Goal: Transaction & Acquisition: Purchase product/service

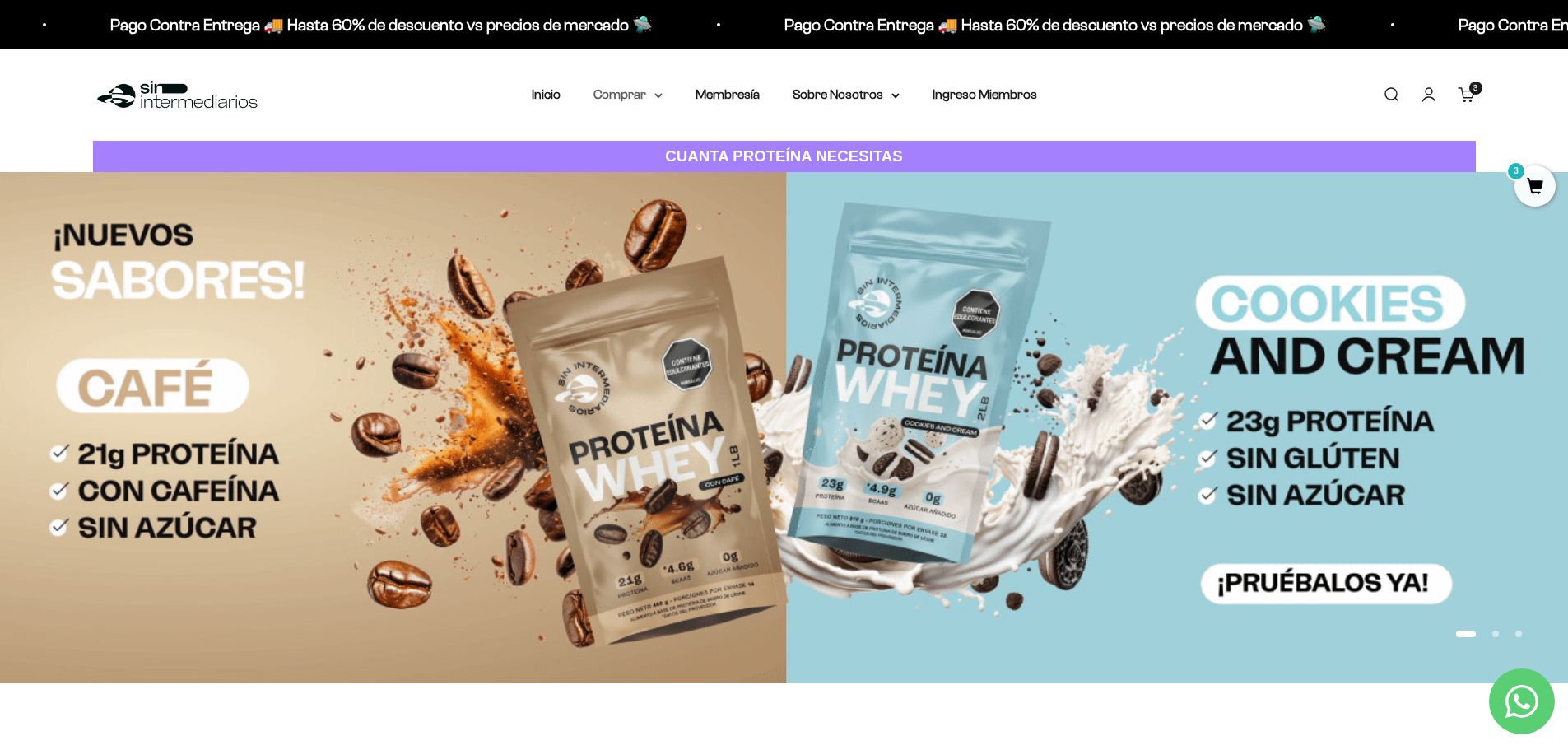
click at [659, 93] on icon at bounding box center [659, 96] width 9 height 6
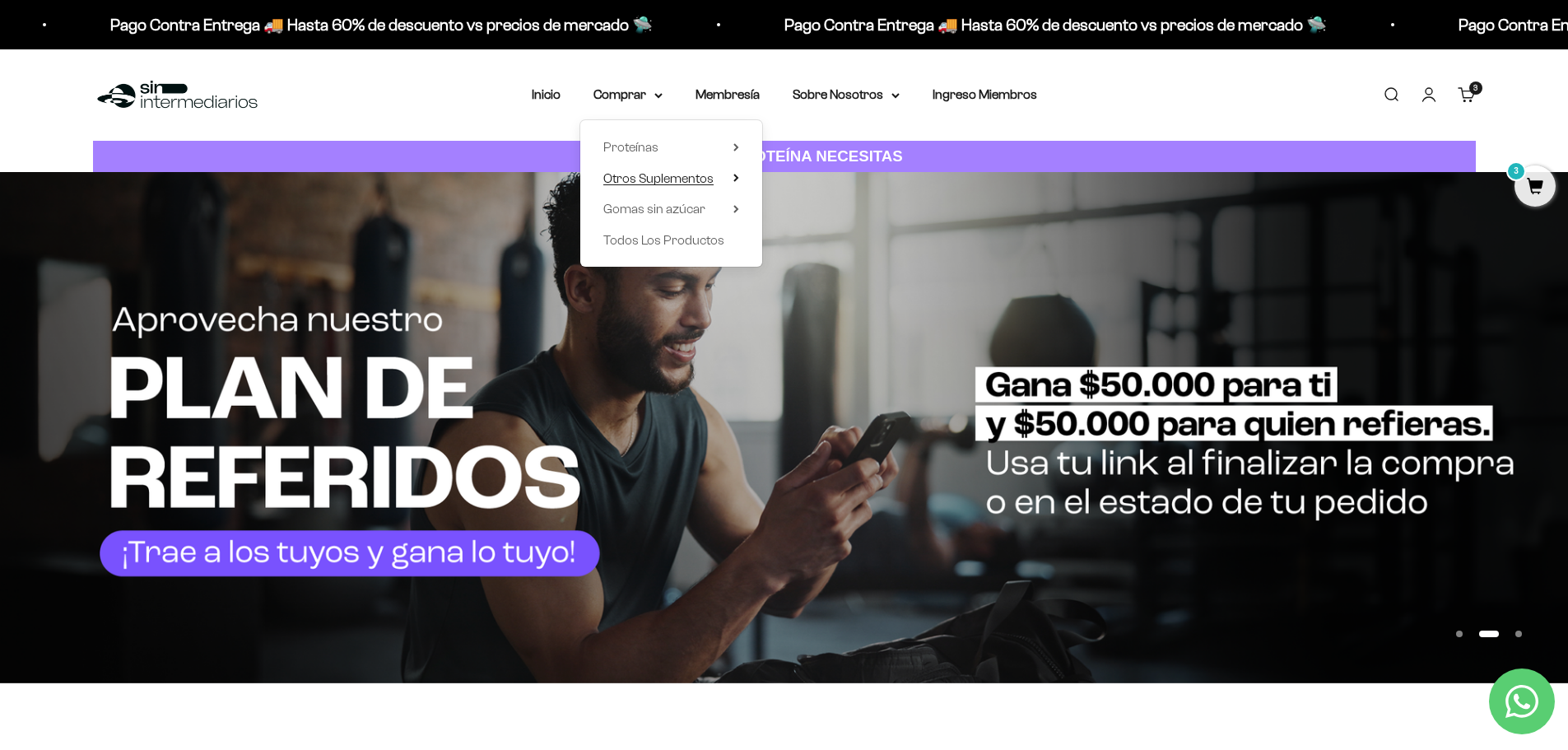
click at [711, 181] on span "Otros Suplementos" at bounding box center [658, 178] width 110 height 14
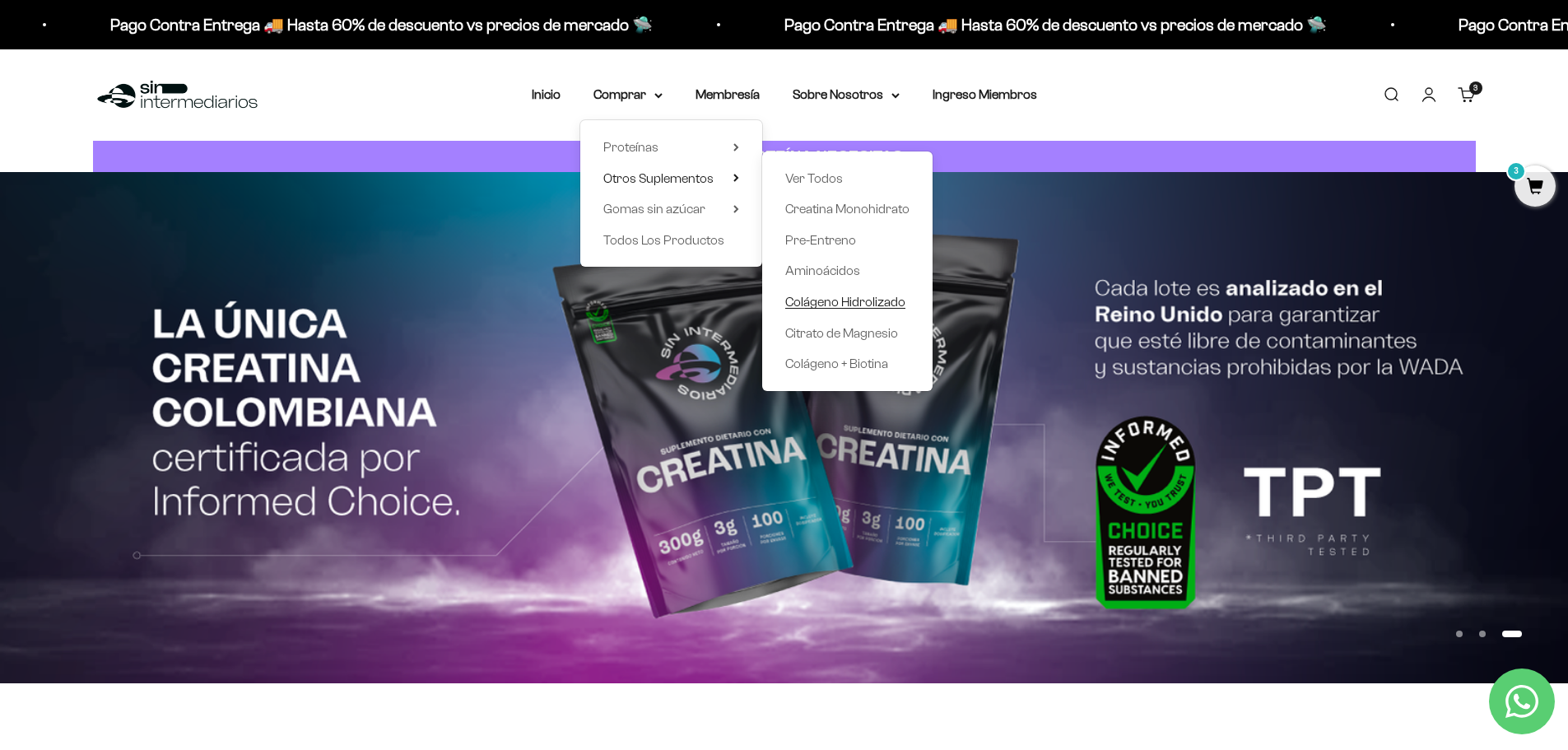
click at [890, 295] on span "Colágeno Hidrolizado" at bounding box center [846, 301] width 120 height 14
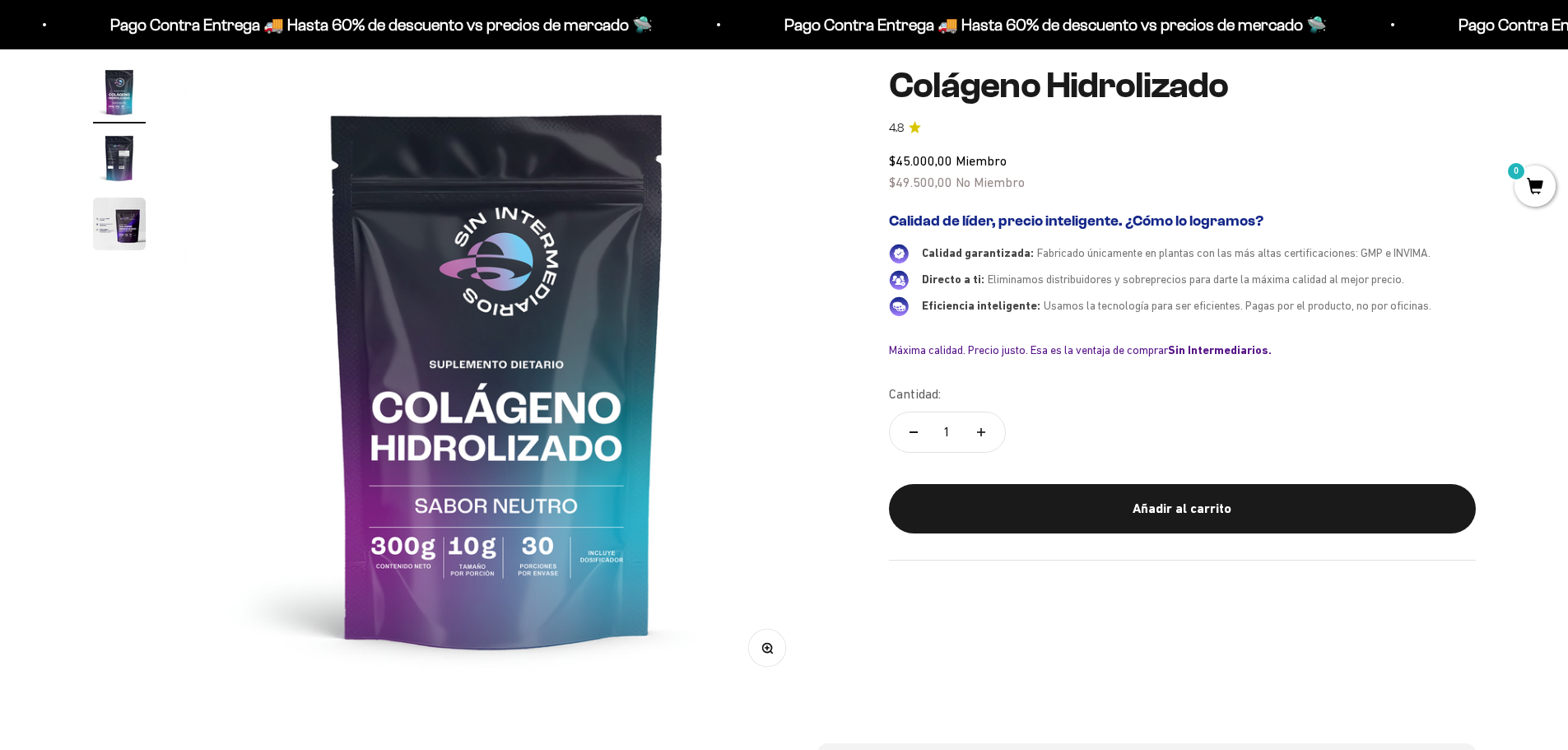
scroll to position [164, 0]
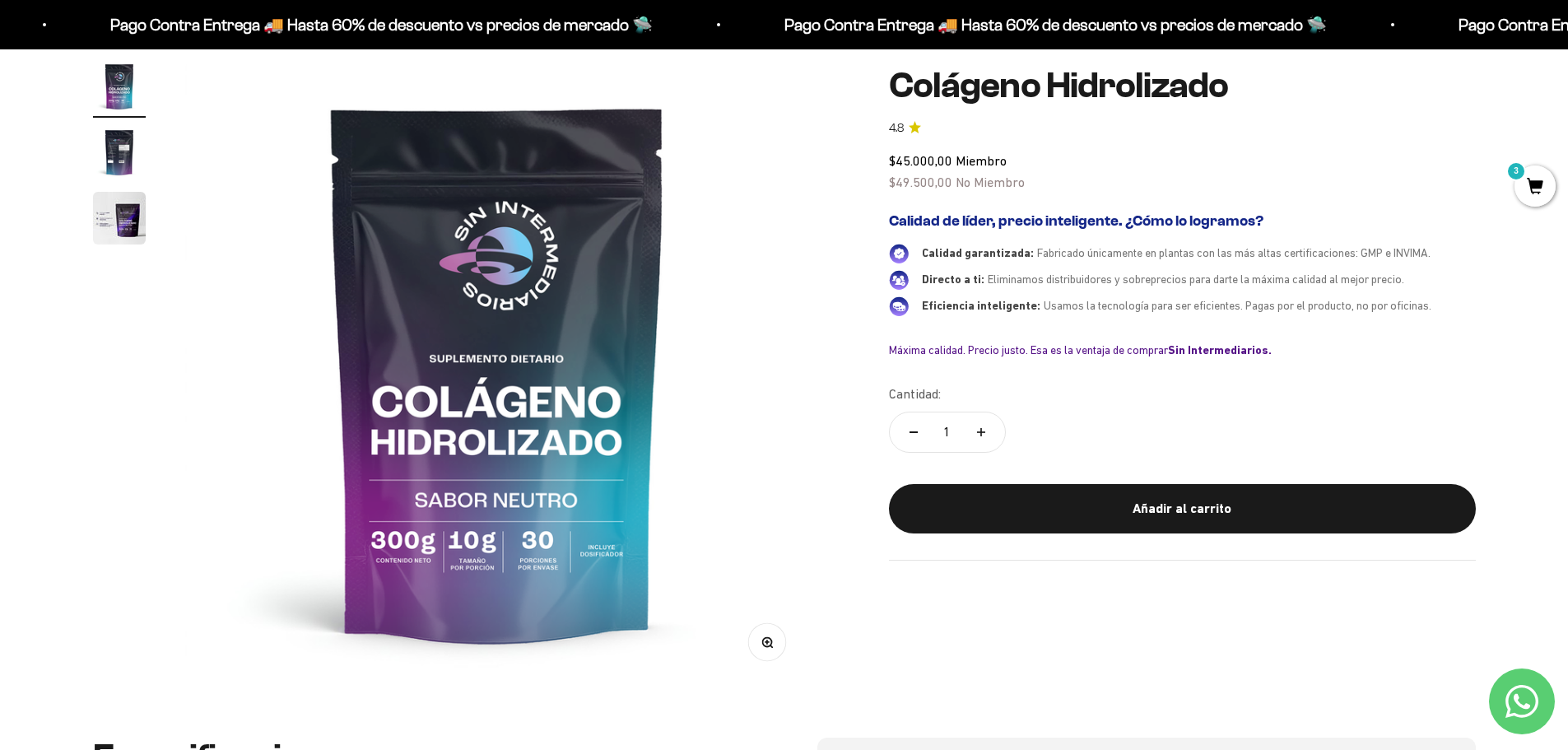
click at [113, 149] on img "Ir al artículo 2" at bounding box center [120, 152] width 53 height 53
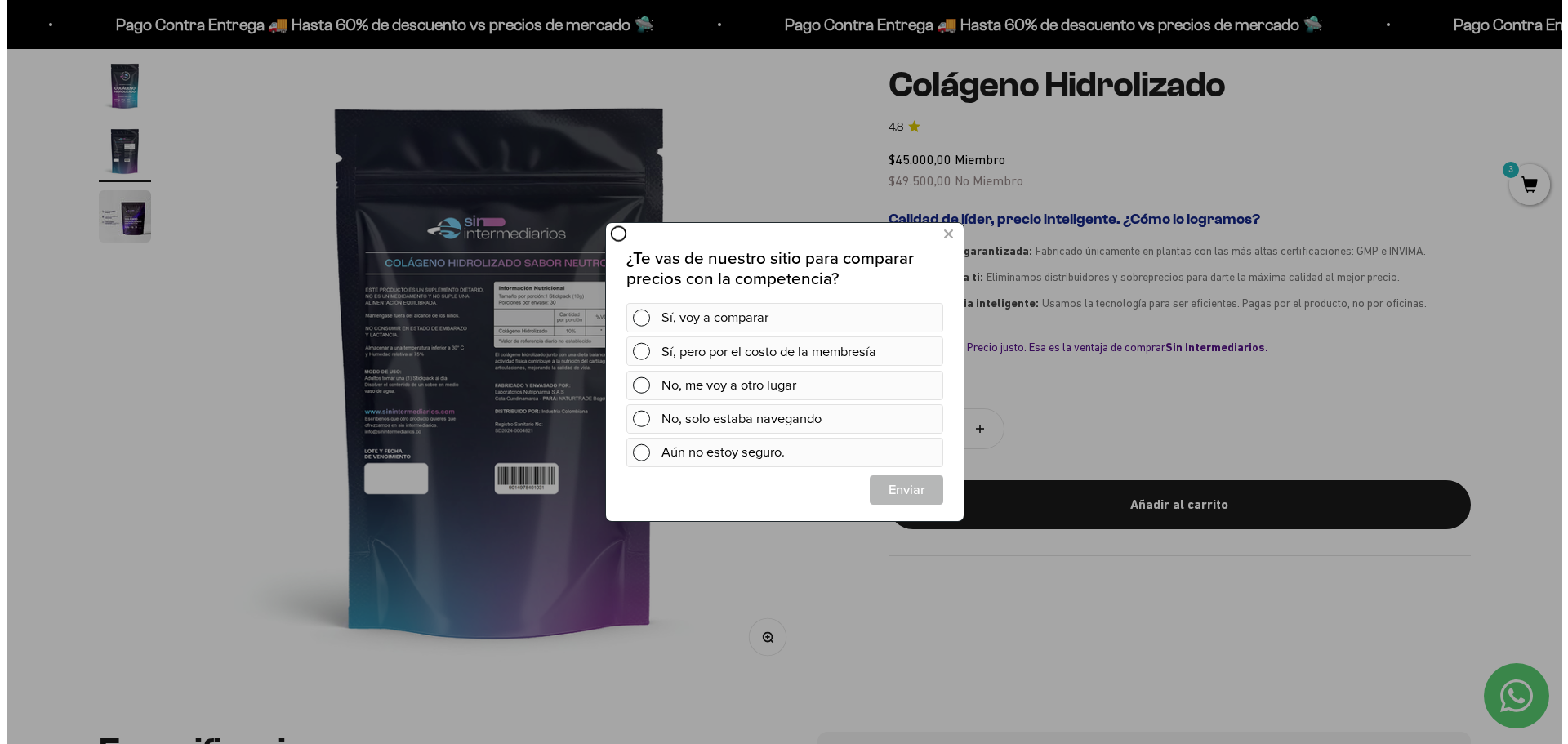
scroll to position [0, 0]
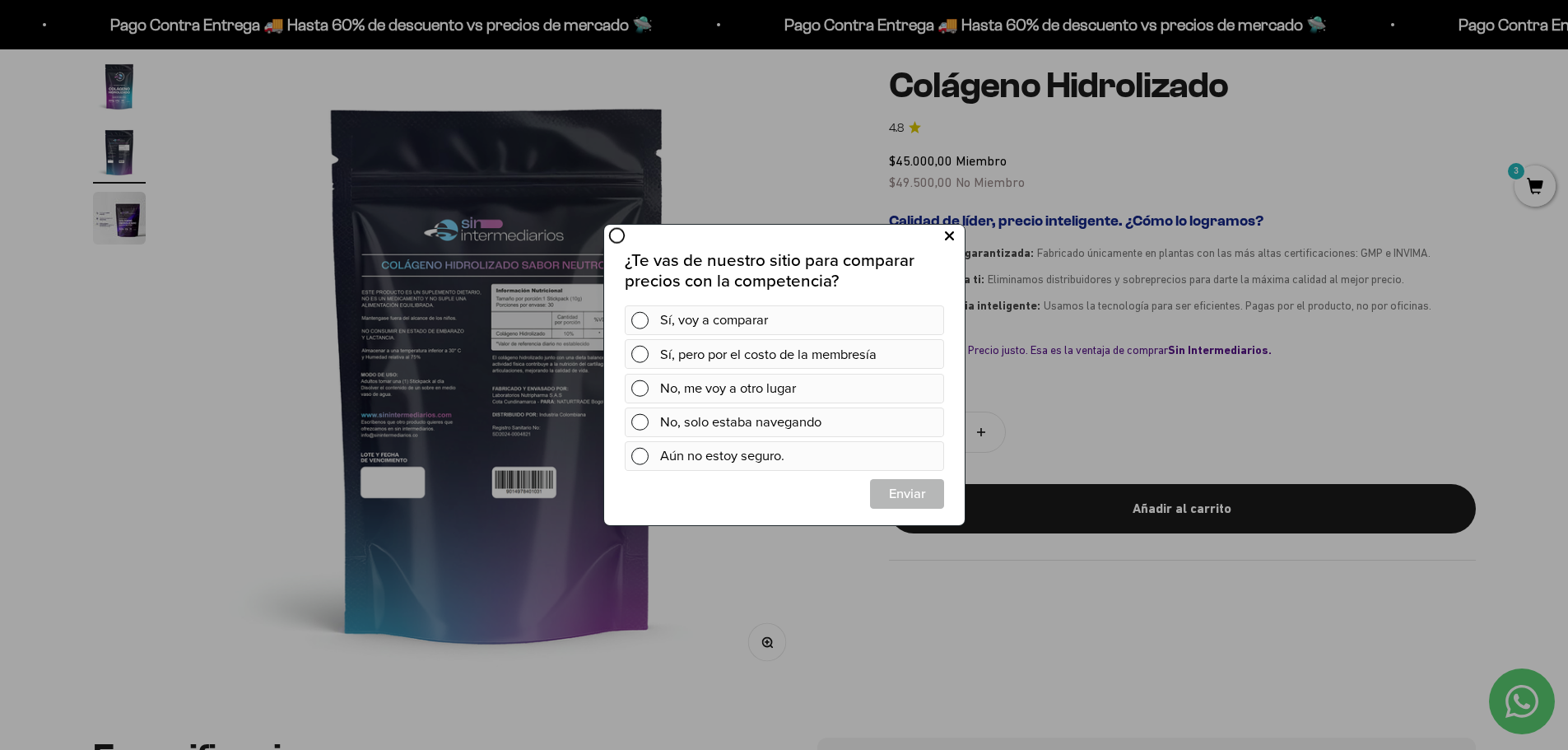
click at [945, 237] on icon at bounding box center [948, 237] width 9 height 22
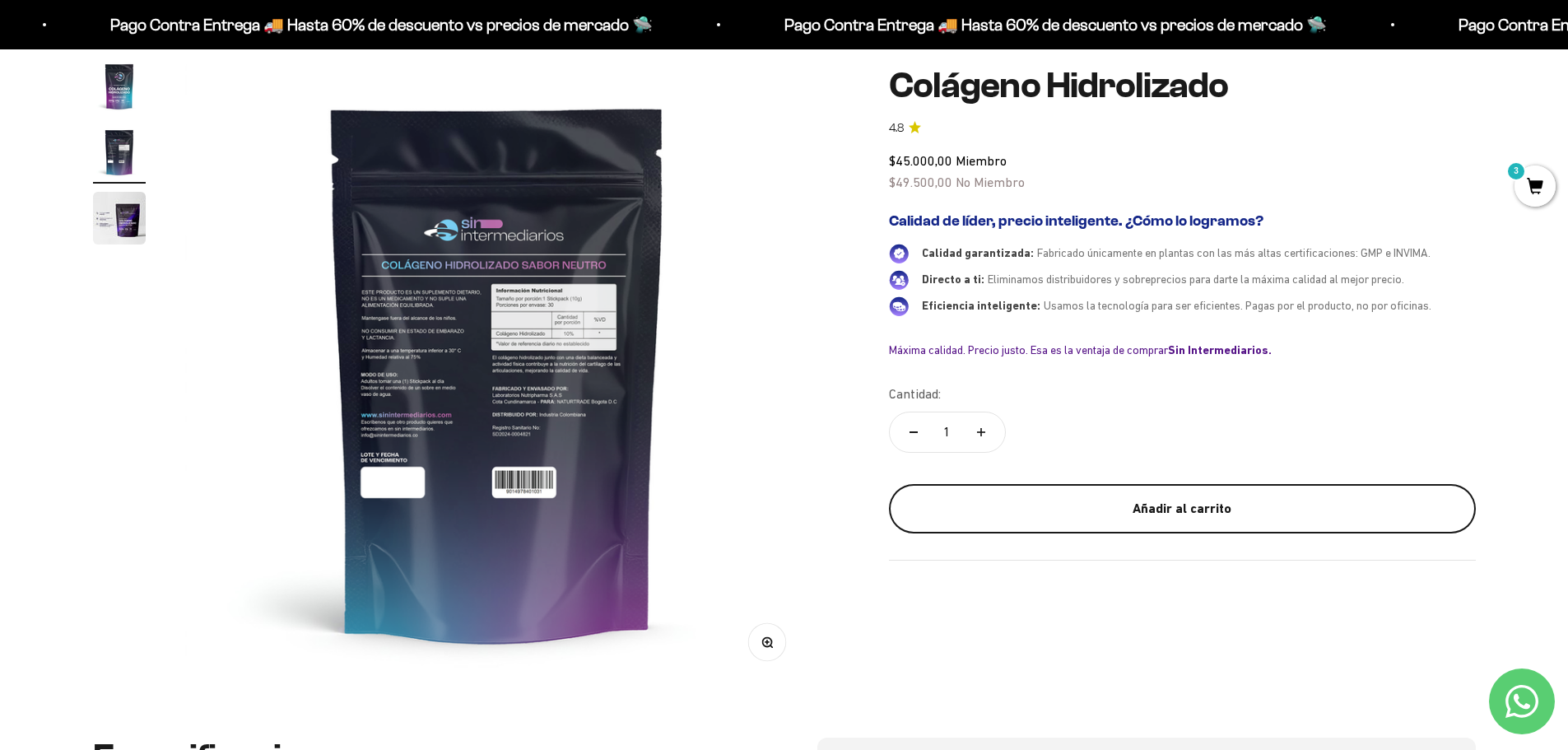
click at [1147, 503] on div "Añadir al carrito" at bounding box center [1182, 509] width 521 height 21
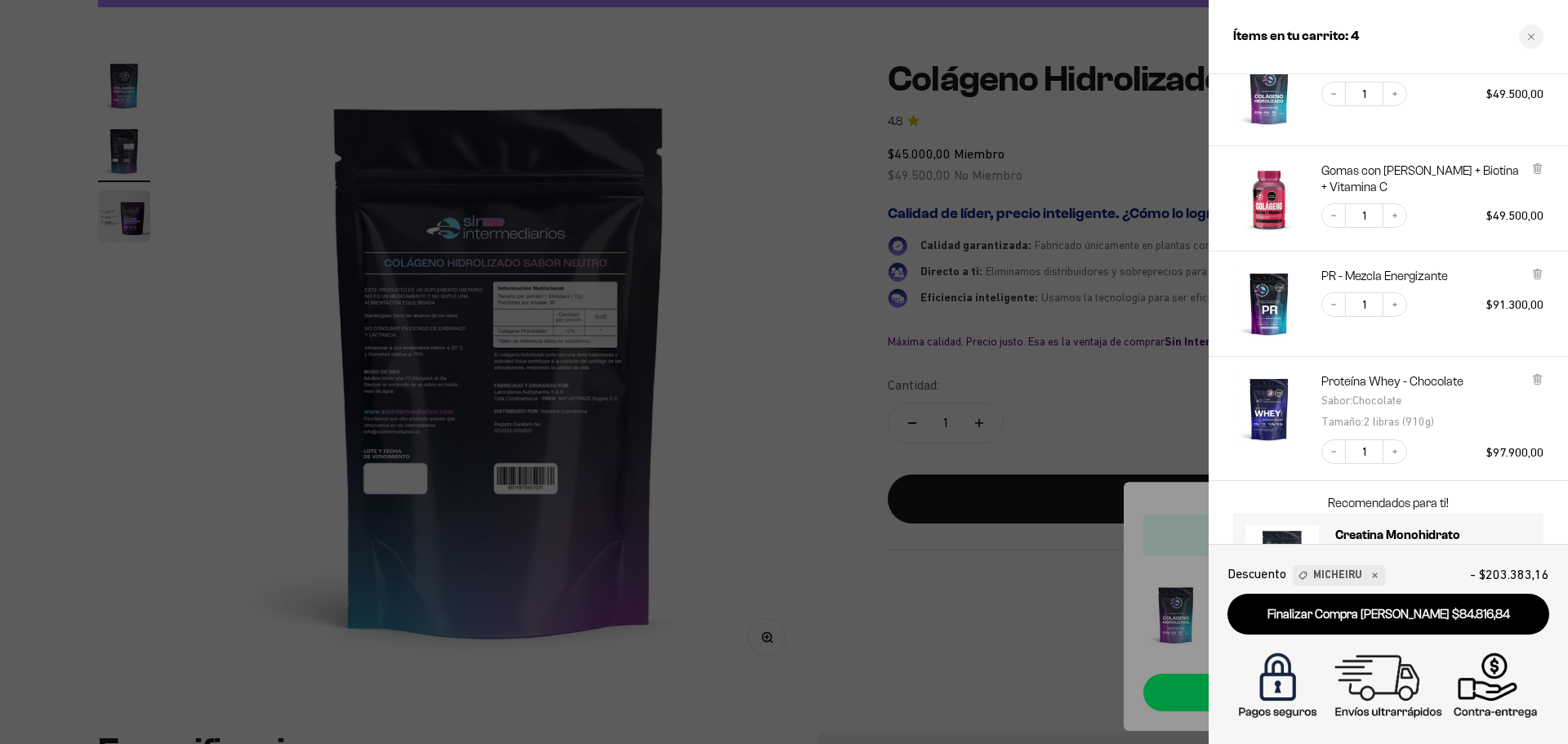
scroll to position [122, 0]
click at [1531, 174] on icon at bounding box center [1537, 171] width 12 height 12
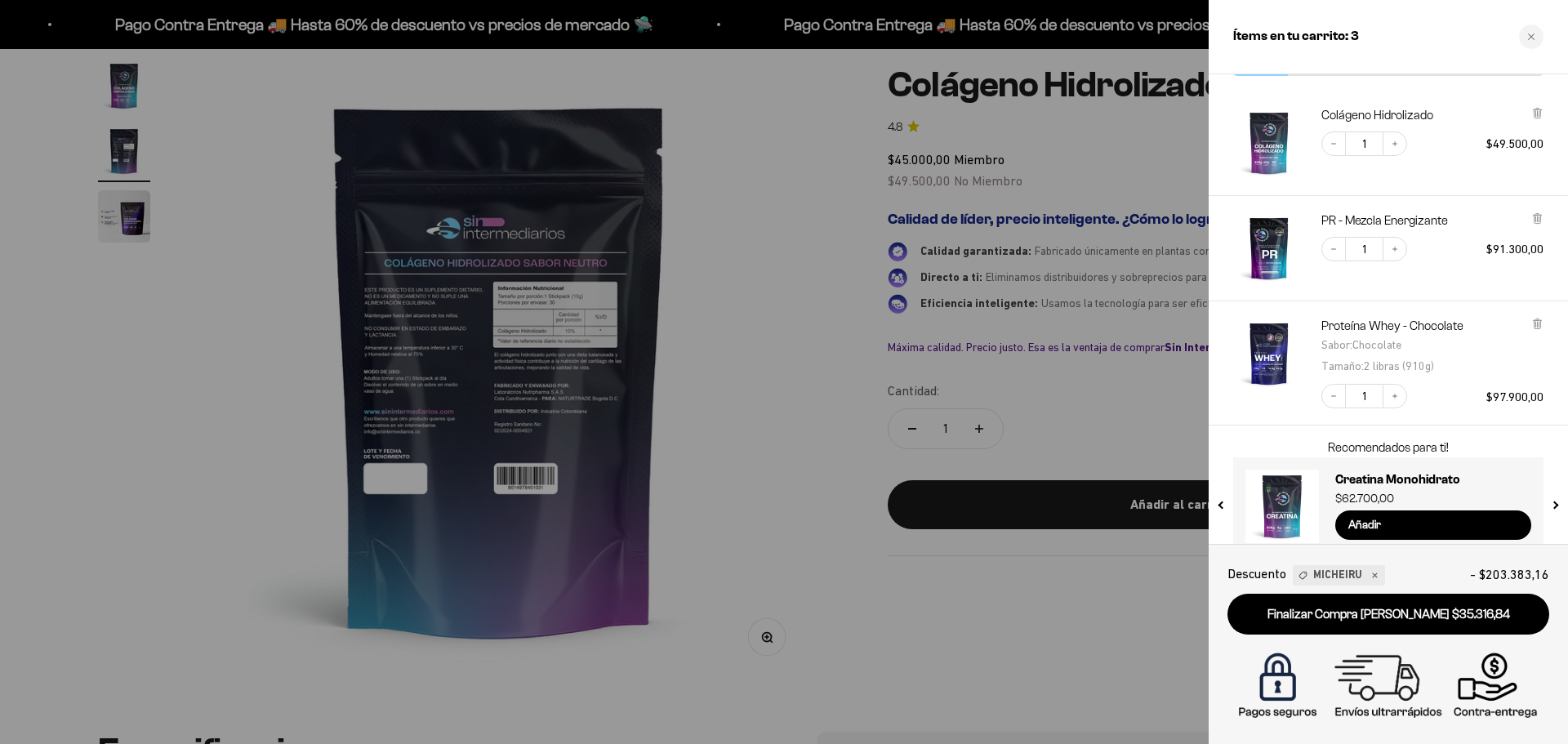
scroll to position [82, 0]
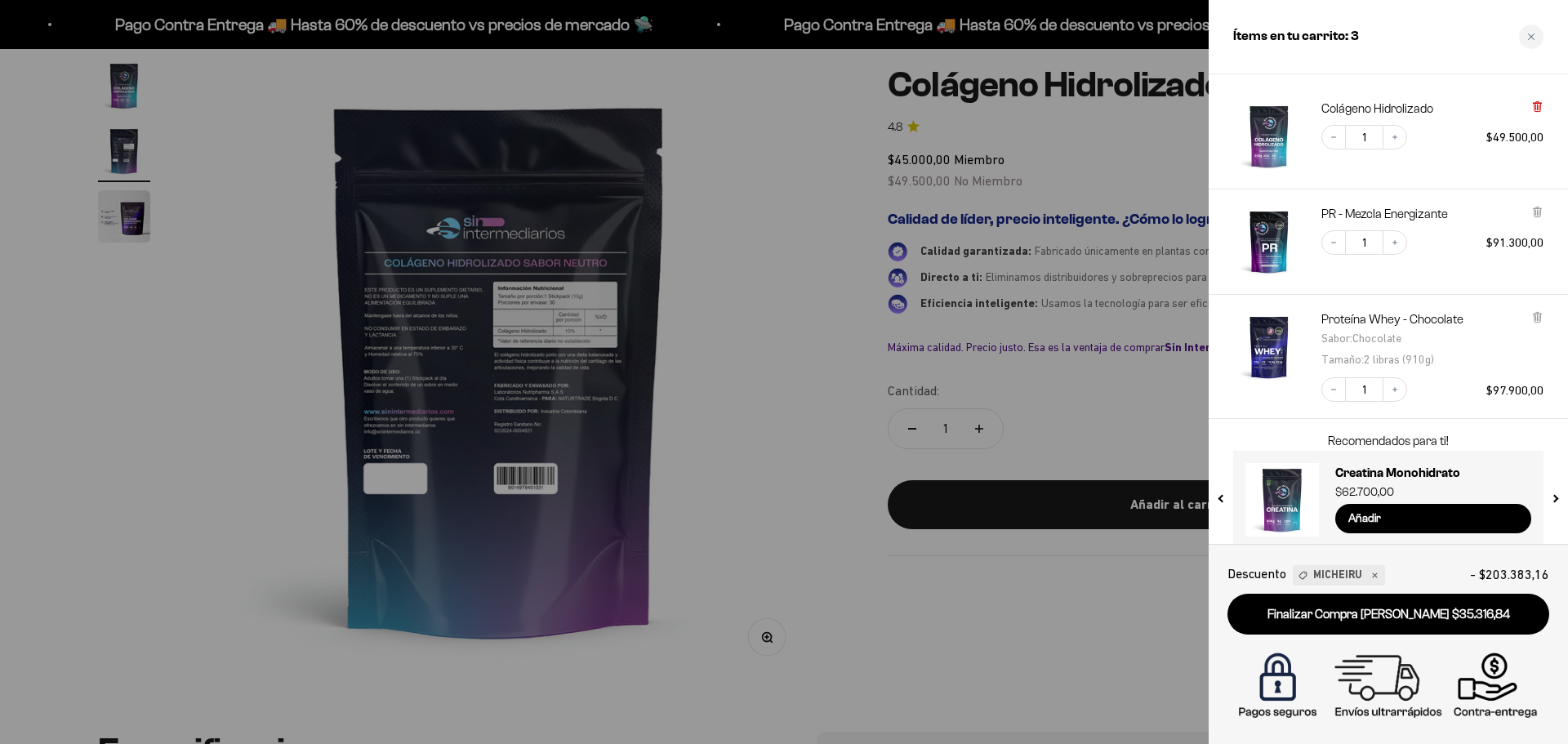
click at [1537, 108] on icon at bounding box center [1537, 107] width 7 height 8
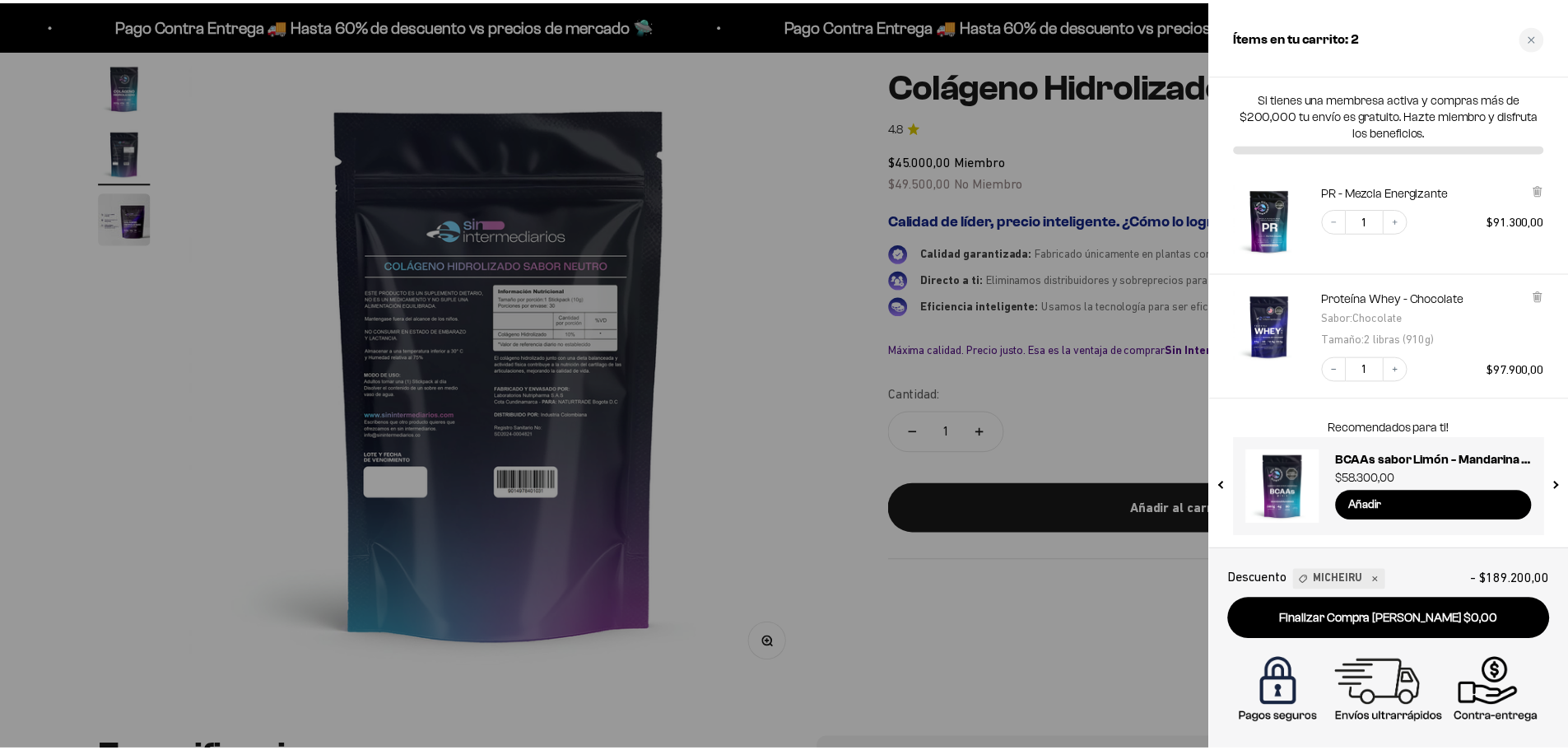
scroll to position [0, 0]
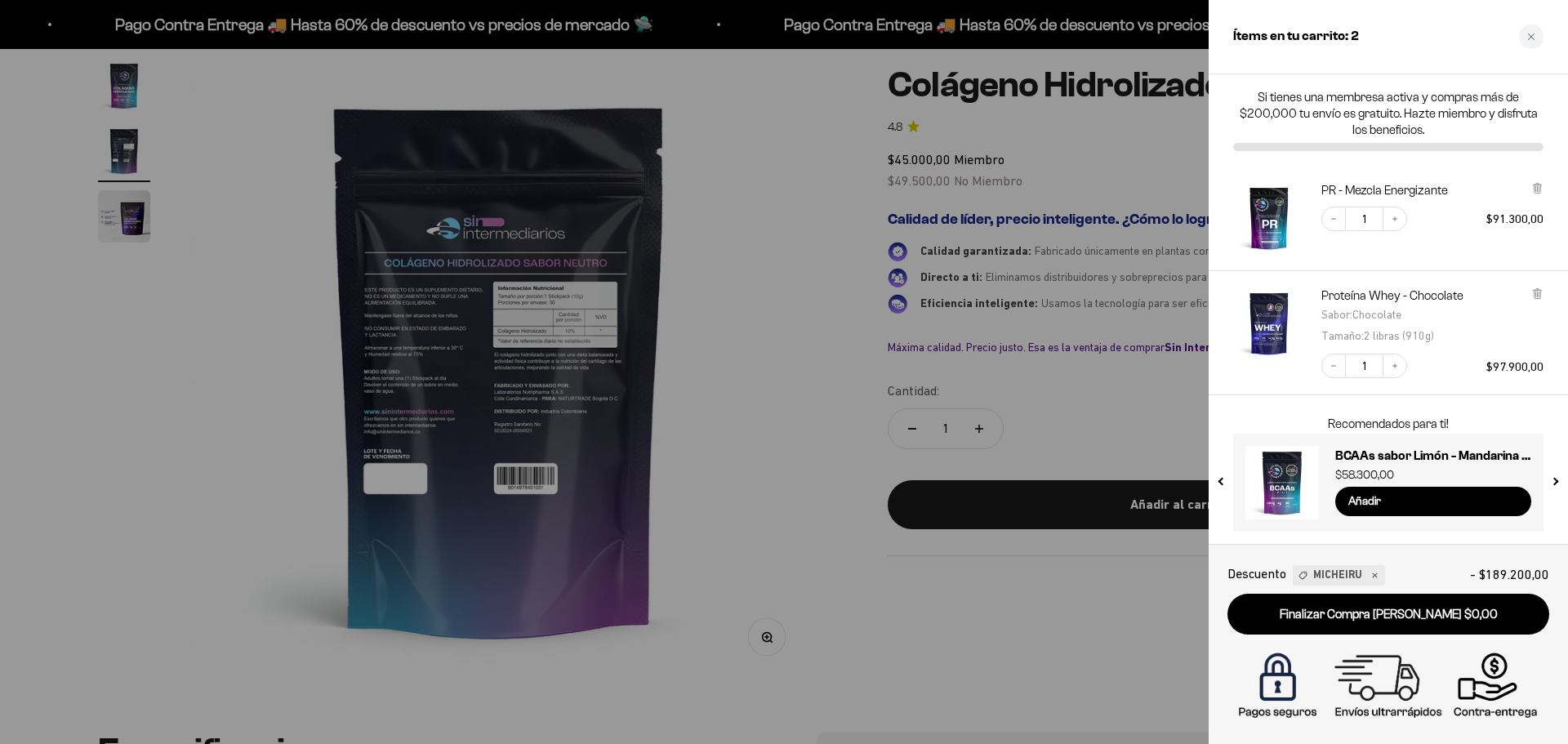
click at [1063, 413] on div at bounding box center [784, 372] width 1568 height 744
